Goal: Navigation & Orientation: Find specific page/section

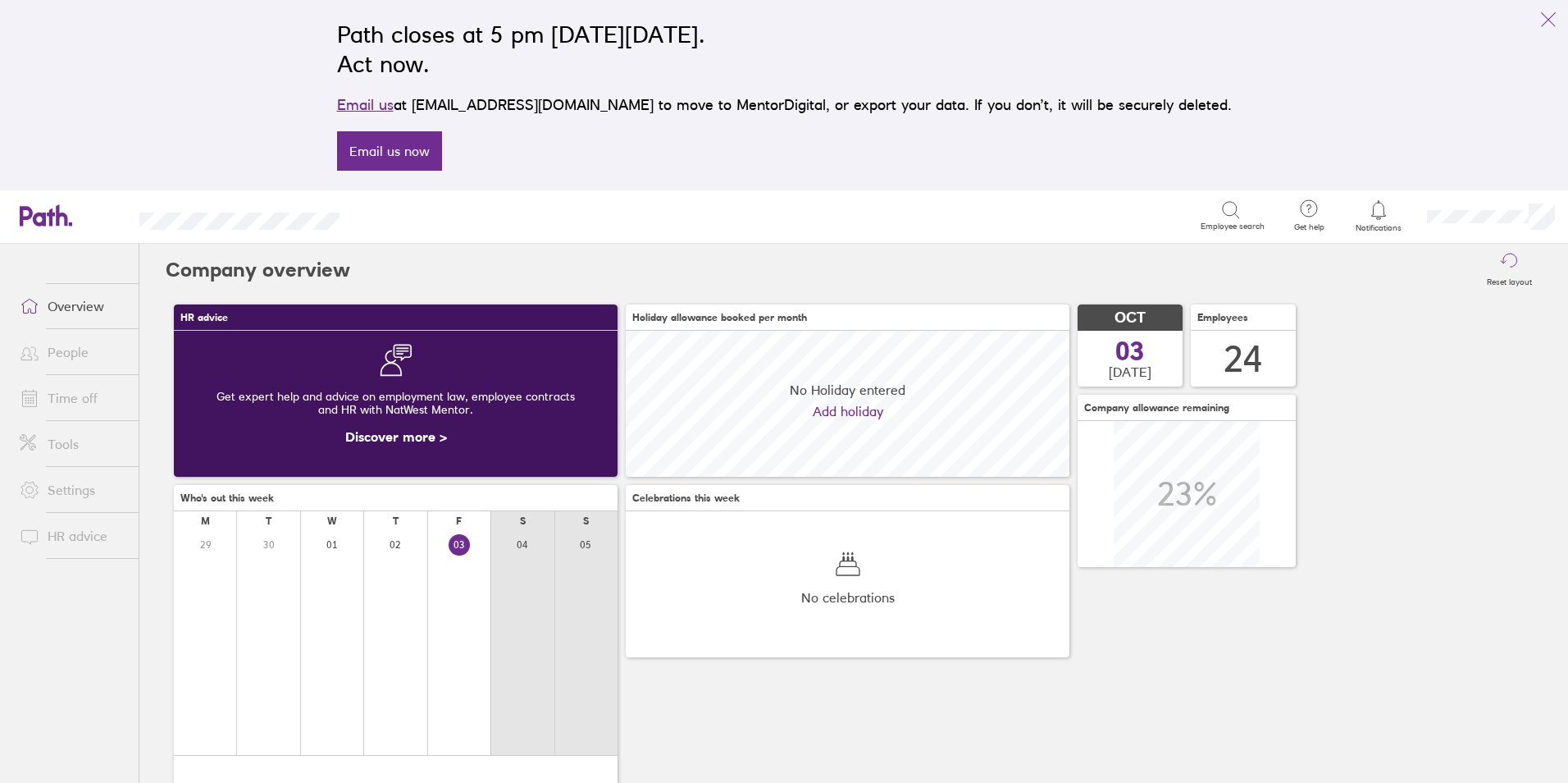
scroll to position [146, 443]
click at [82, 395] on link "Time off" at bounding box center [72, 397] width 132 height 33
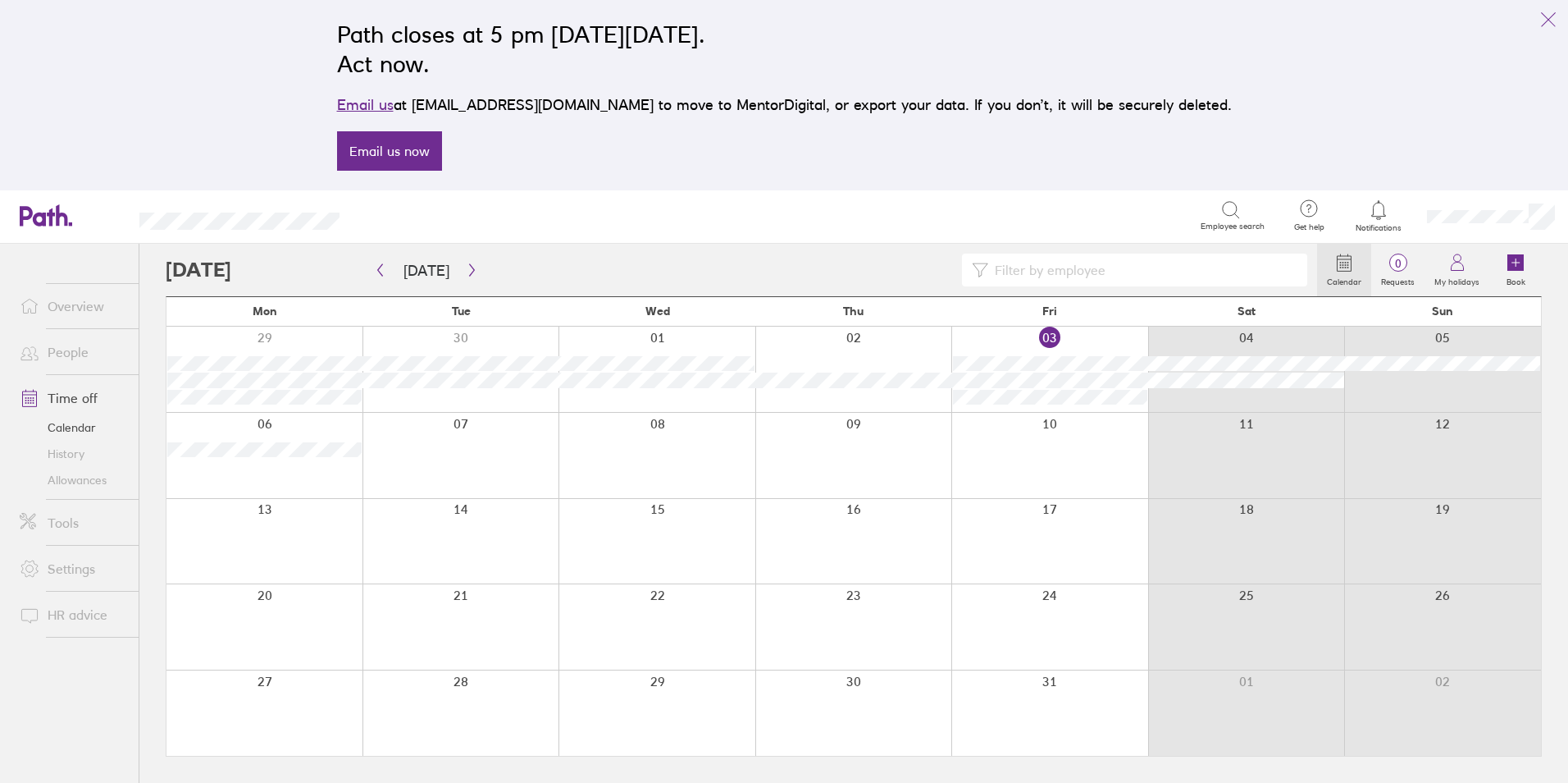
click at [78, 471] on link "Allowances" at bounding box center [72, 479] width 132 height 26
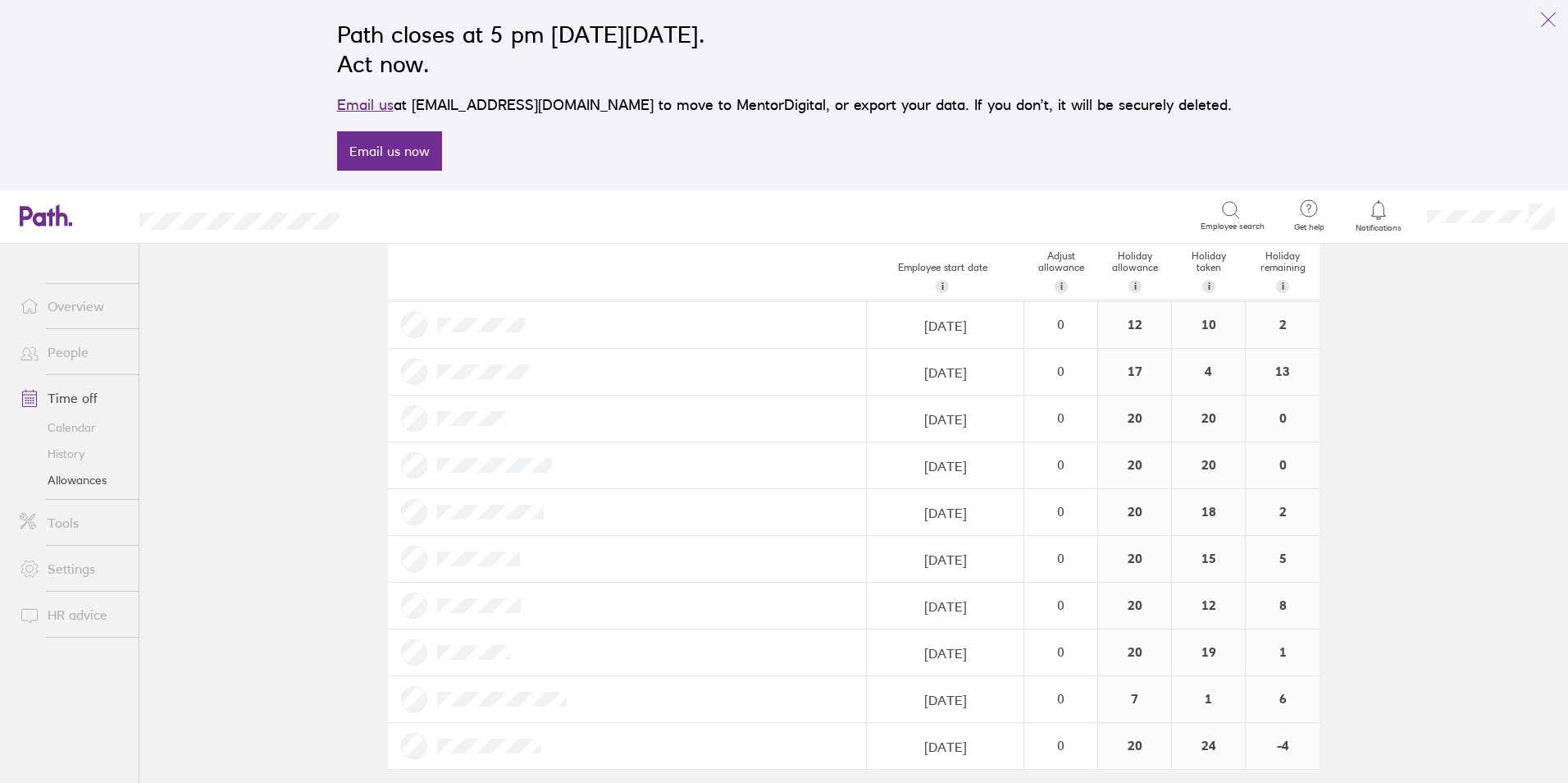
scroll to position [753, 0]
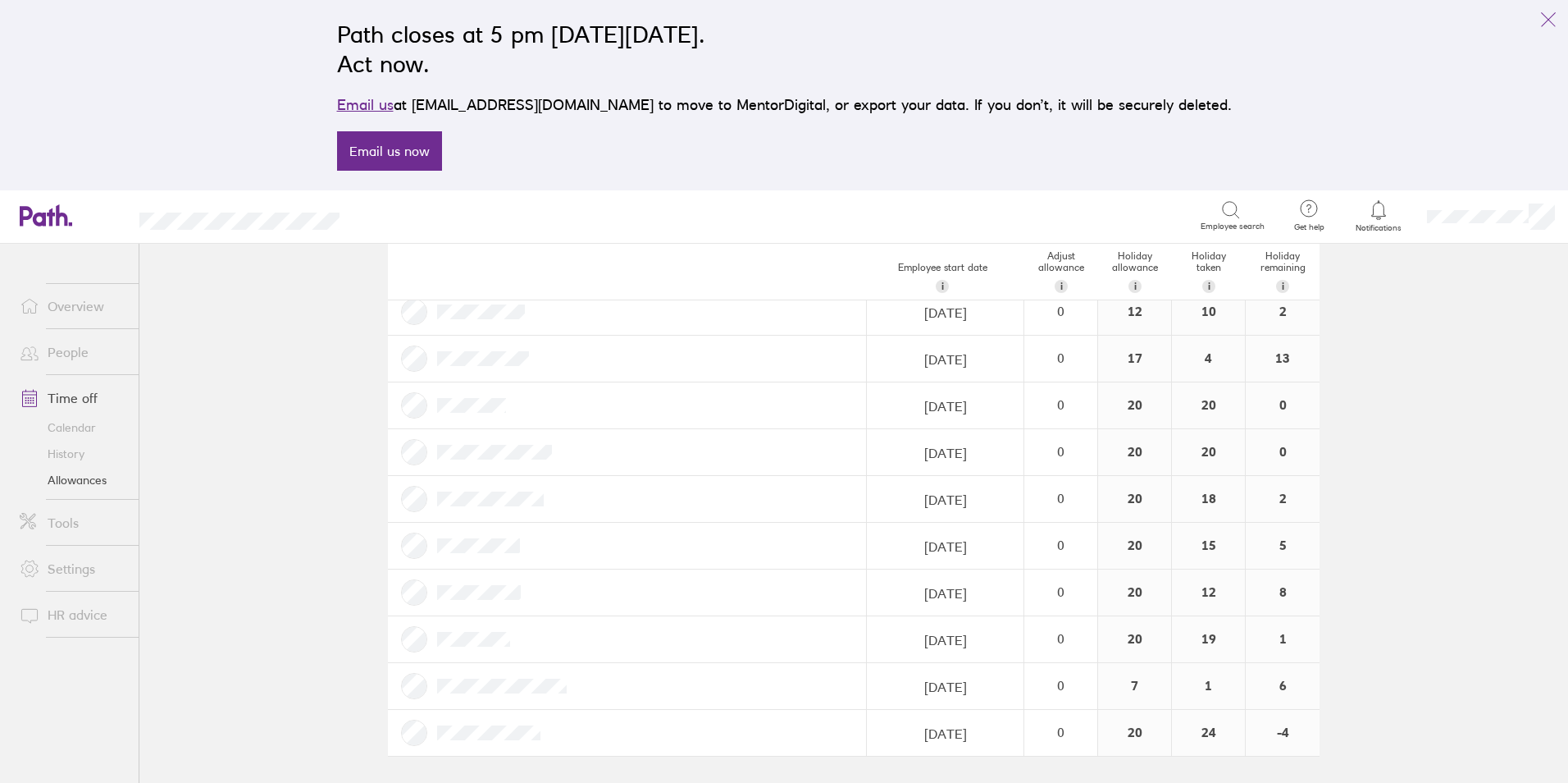
click at [78, 476] on link "Allowances" at bounding box center [72, 479] width 132 height 26
click at [83, 352] on link "People" at bounding box center [72, 351] width 132 height 33
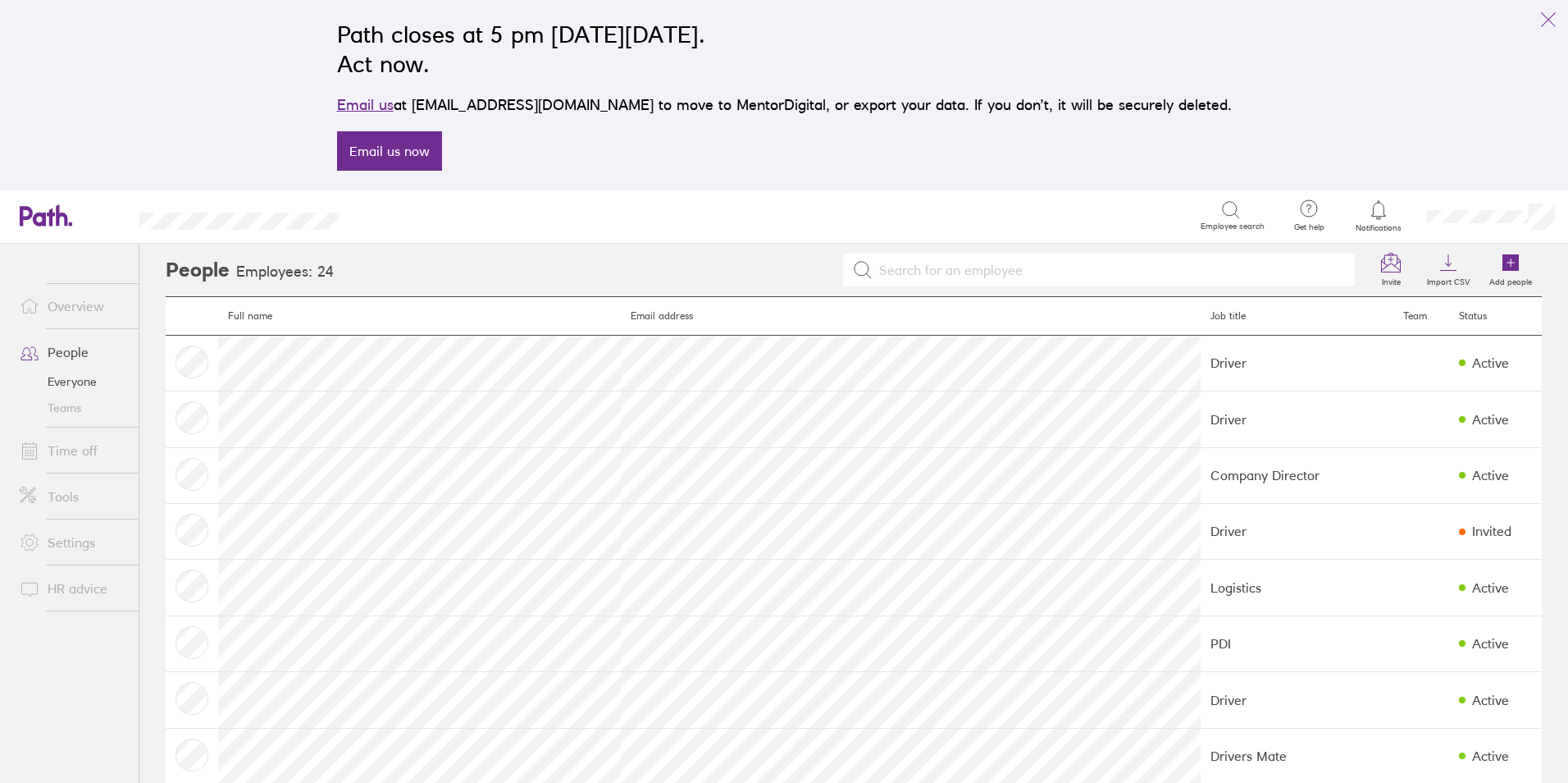
click at [72, 312] on link "Overview" at bounding box center [72, 306] width 132 height 33
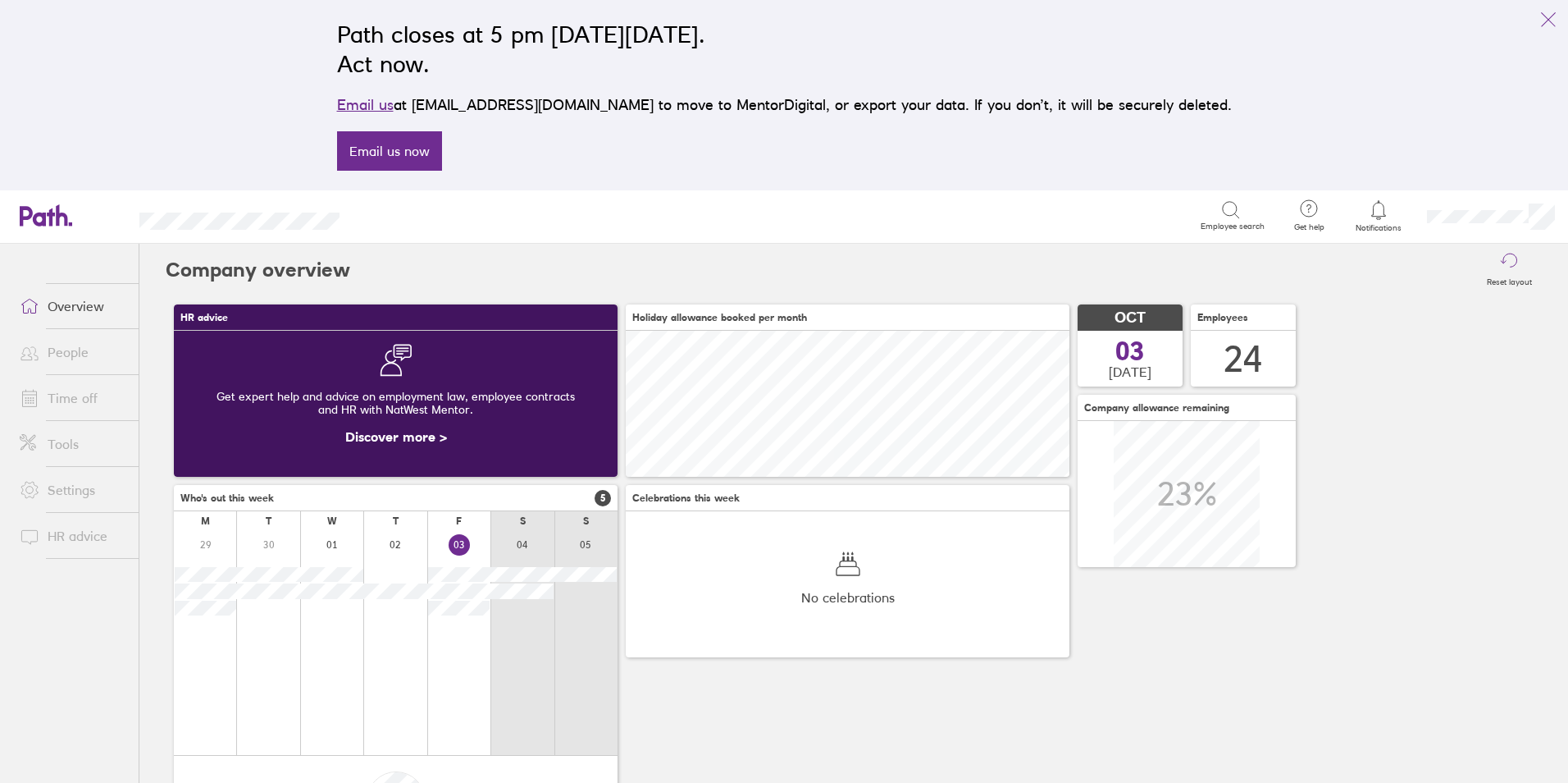
scroll to position [146, 443]
click at [75, 396] on link "Time off" at bounding box center [72, 397] width 132 height 33
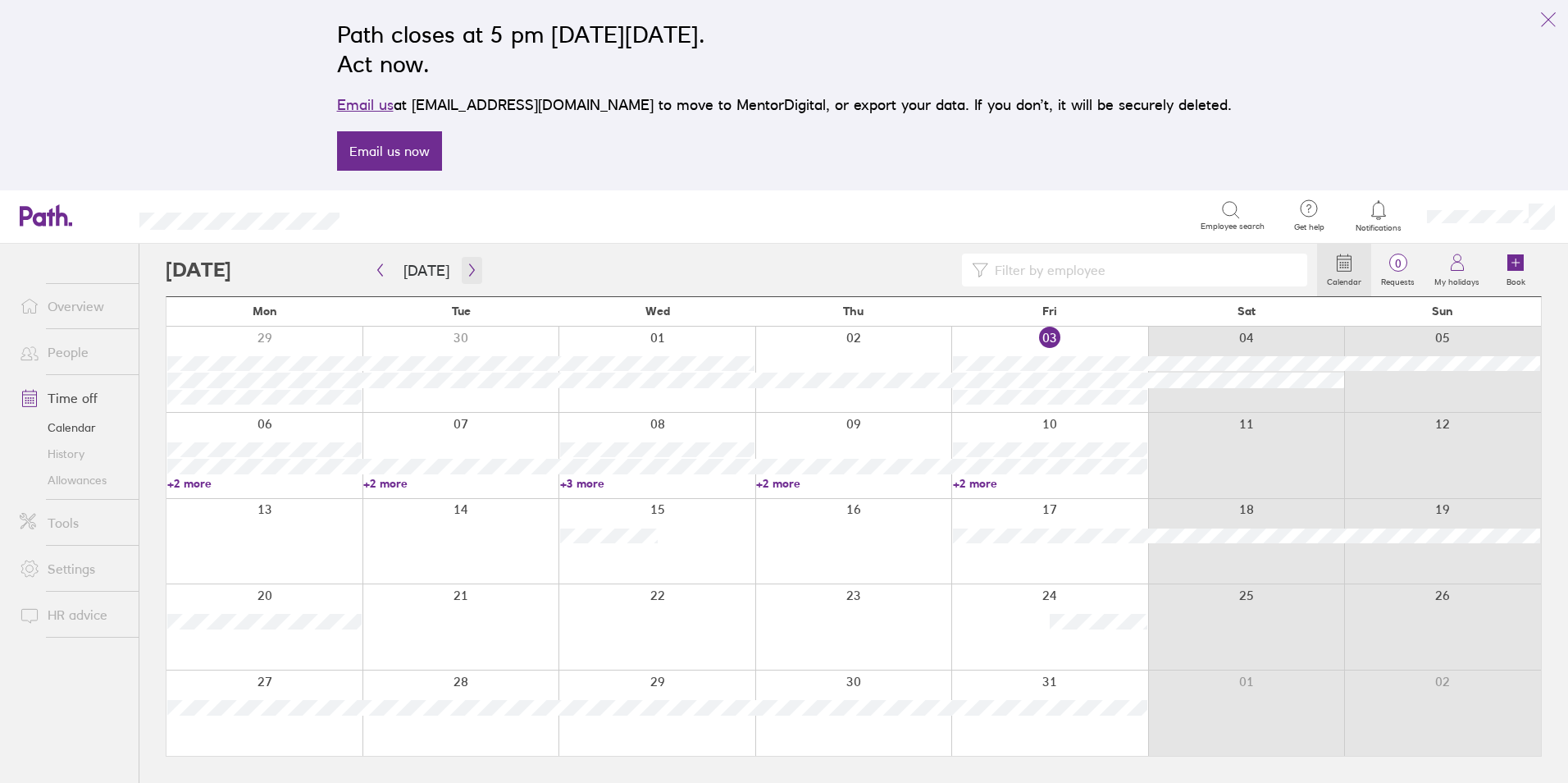
click at [466, 268] on icon "button" at bounding box center [472, 269] width 12 height 13
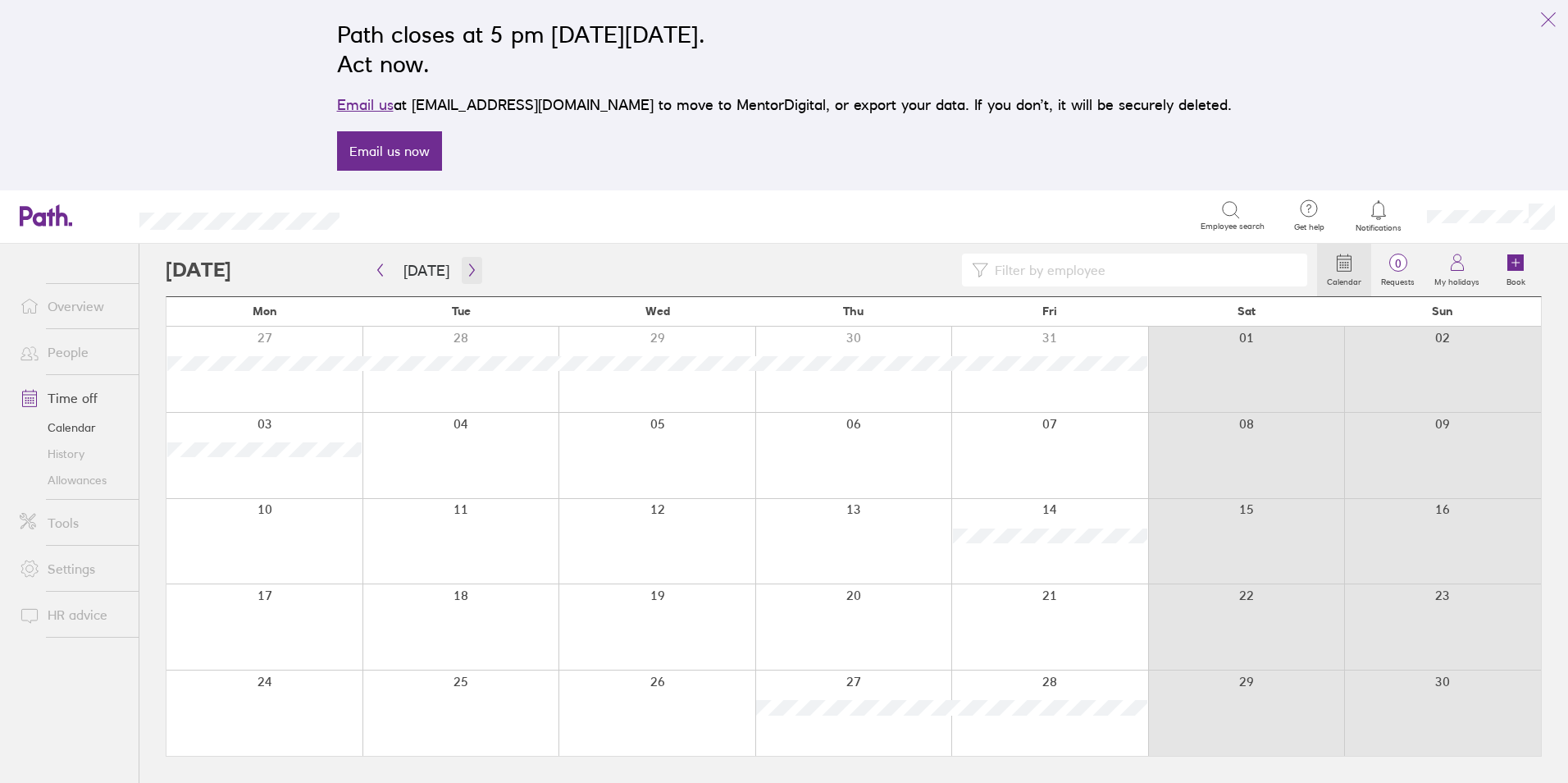
click at [466, 274] on icon "button" at bounding box center [472, 269] width 12 height 13
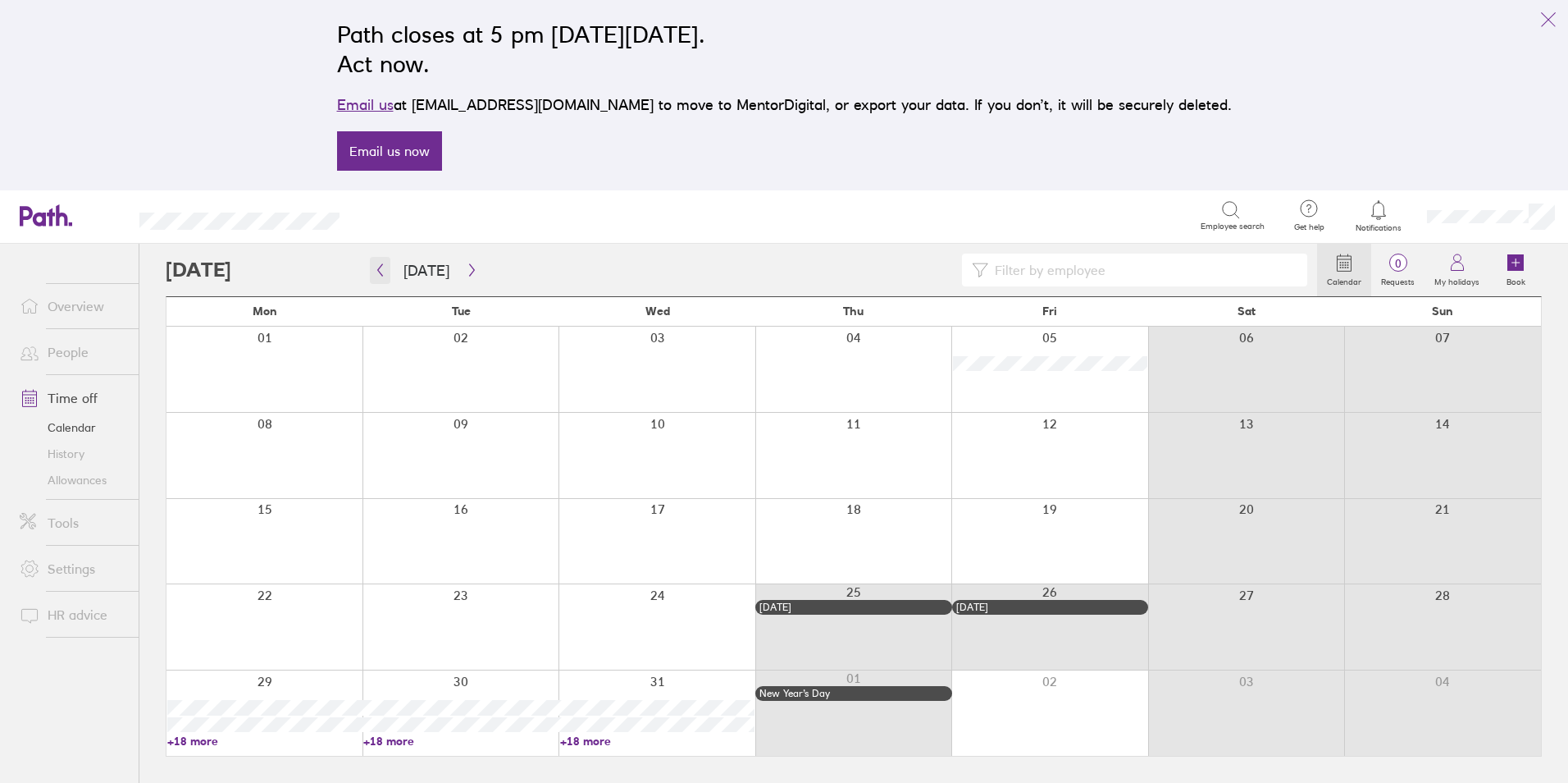
click at [382, 277] on button "button" at bounding box center [380, 270] width 21 height 27
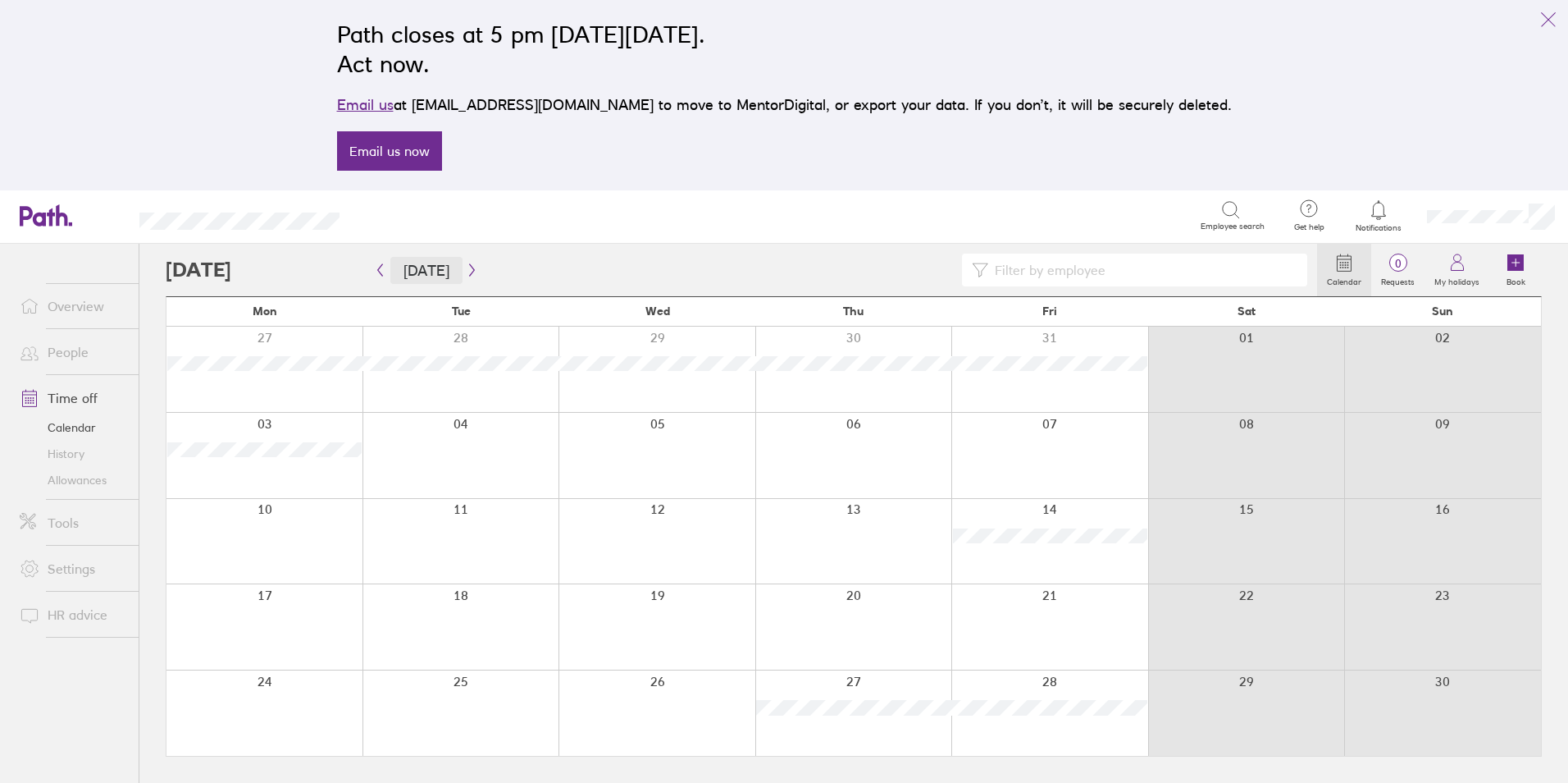
click at [391, 270] on button "[DATE]" at bounding box center [426, 270] width 72 height 27
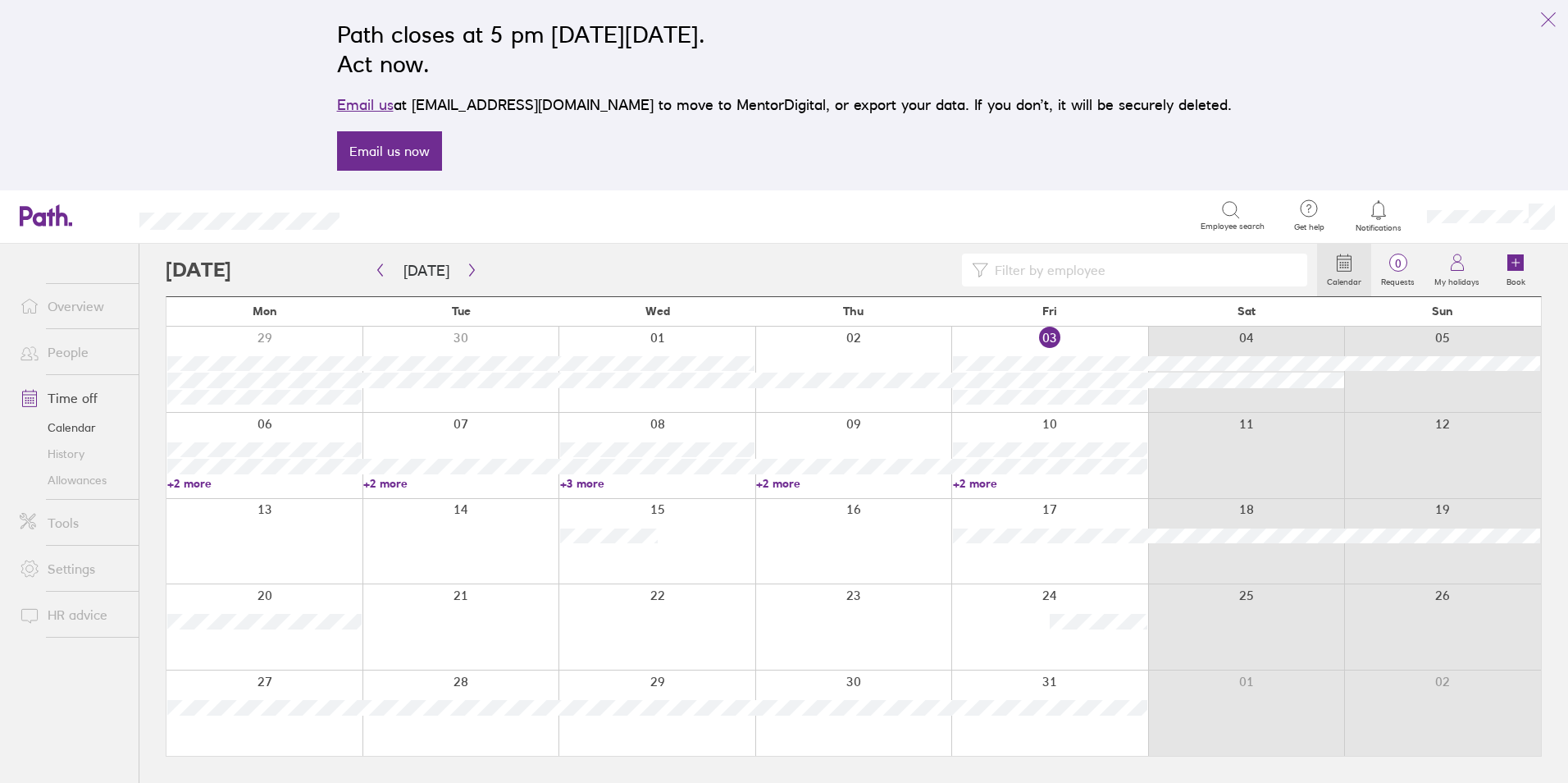
click at [974, 483] on link "+2 more" at bounding box center [1050, 483] width 194 height 15
click at [796, 481] on link "+2 more" at bounding box center [853, 483] width 194 height 15
click at [794, 480] on link "+2 more" at bounding box center [853, 483] width 194 height 15
click at [602, 480] on link "+3 more" at bounding box center [658, 483] width 194 height 15
